Goal: Task Accomplishment & Management: Use online tool/utility

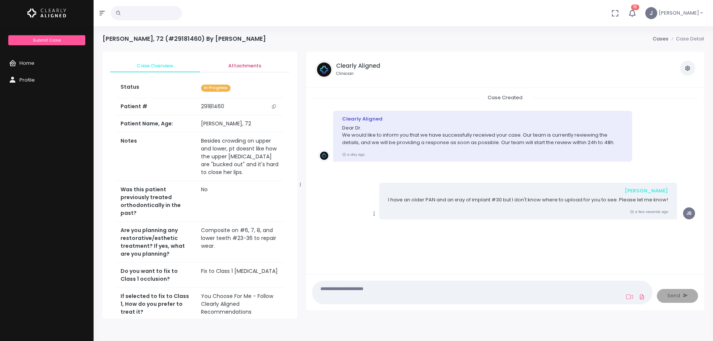
click at [246, 67] on span "Attachments" at bounding box center [245, 65] width 78 height 7
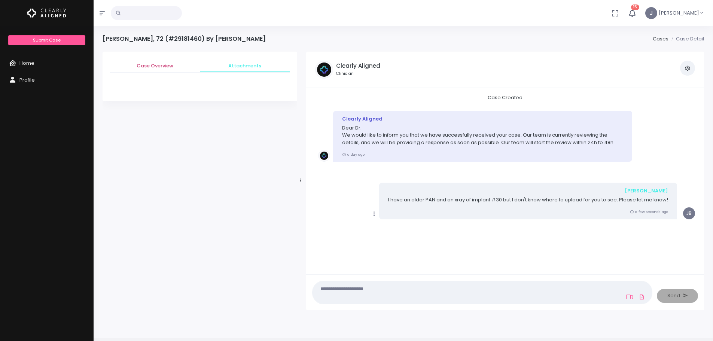
click at [150, 64] on span "Case Overview" at bounding box center [155, 65] width 78 height 7
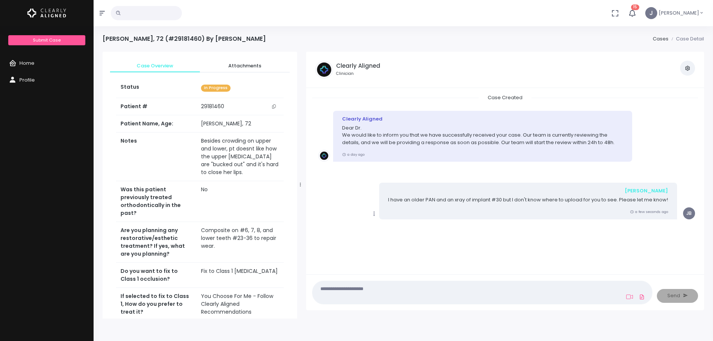
click at [275, 107] on icon "scrollable content" at bounding box center [274, 106] width 4 height 4
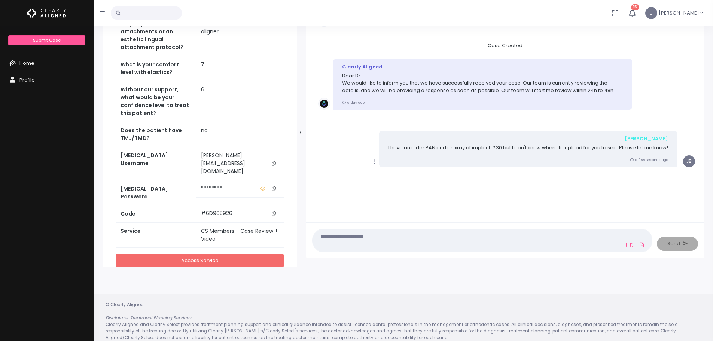
scroll to position [60, 0]
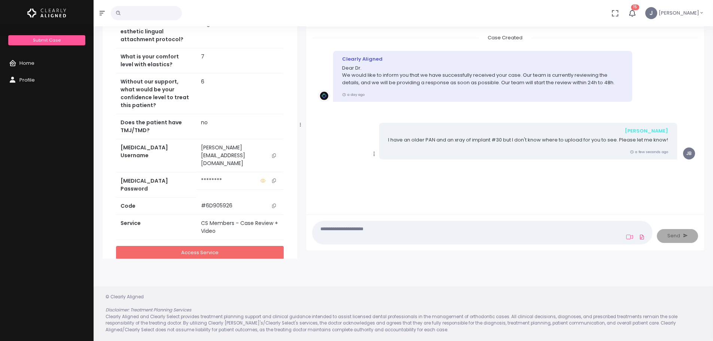
click at [221, 246] on link "Access Service" at bounding box center [200, 253] width 168 height 14
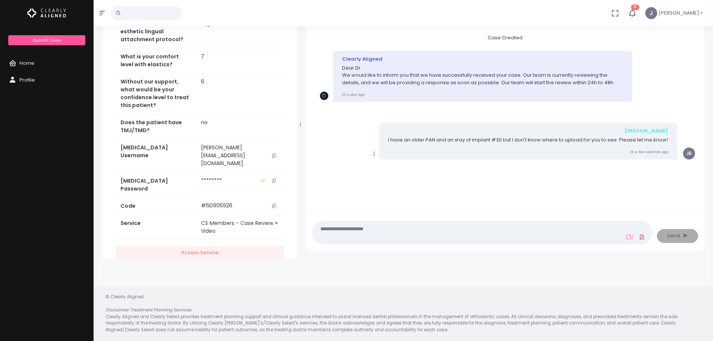
click at [640, 238] on icon at bounding box center [642, 237] width 6 height 9
click input "file" at bounding box center [0, 0] width 0 height 0
click at [642, 237] on icon at bounding box center [642, 237] width 6 height 9
click input "file" at bounding box center [0, 0] width 0 height 0
click at [364, 228] on textarea at bounding box center [467, 232] width 301 height 17
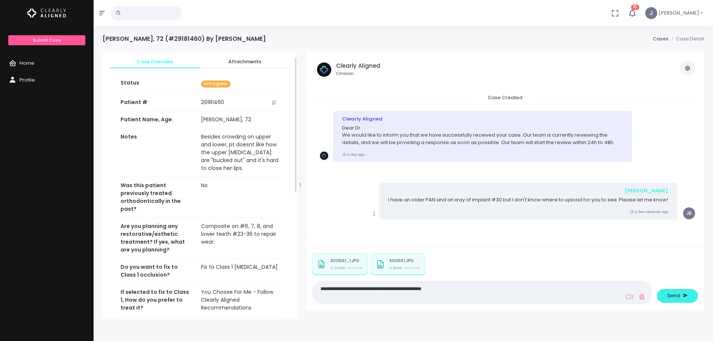
scroll to position [0, 0]
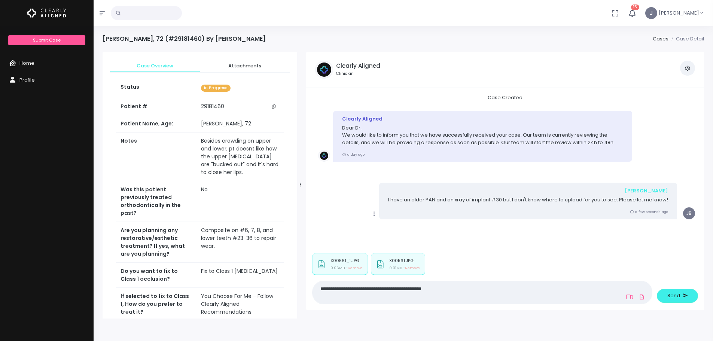
type textarea "**********"
